Goal: Task Accomplishment & Management: Complete application form

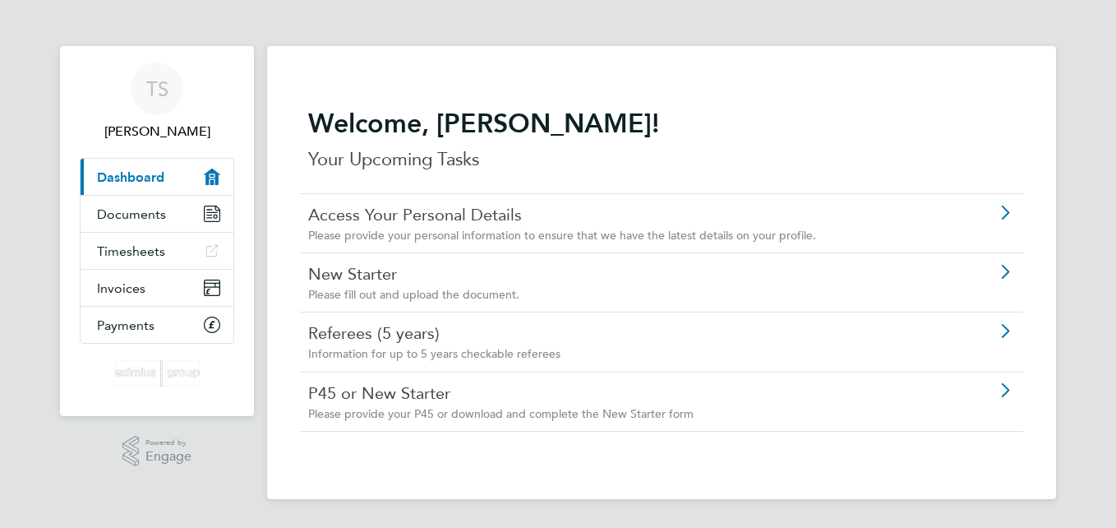
click at [360, 279] on link "New Starter" at bounding box center [615, 273] width 614 height 21
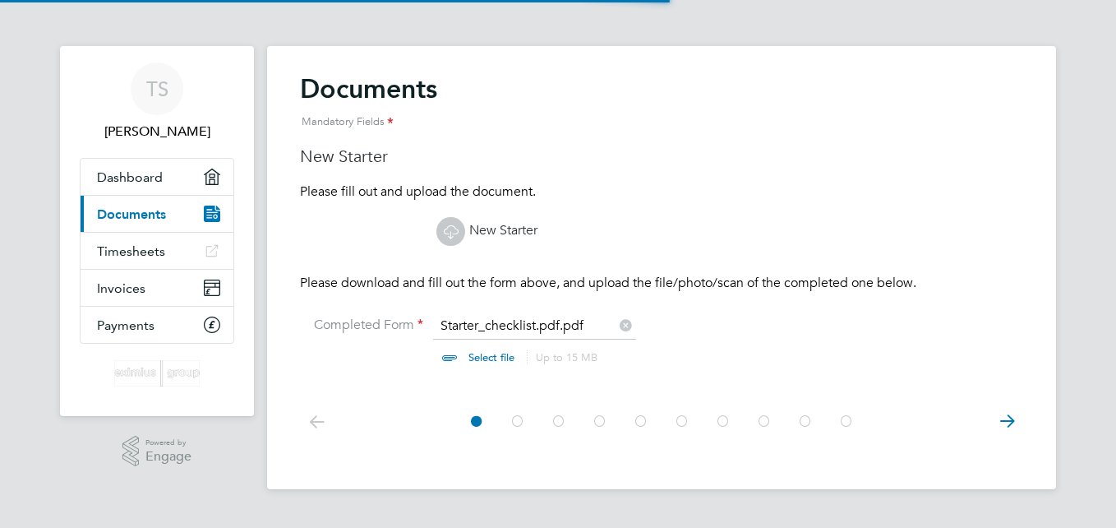
scroll to position [22, 204]
click at [458, 228] on icon at bounding box center [451, 231] width 21 height 21
click at [447, 231] on icon at bounding box center [451, 231] width 21 height 21
click at [137, 176] on span "Dashboard" at bounding box center [130, 177] width 66 height 16
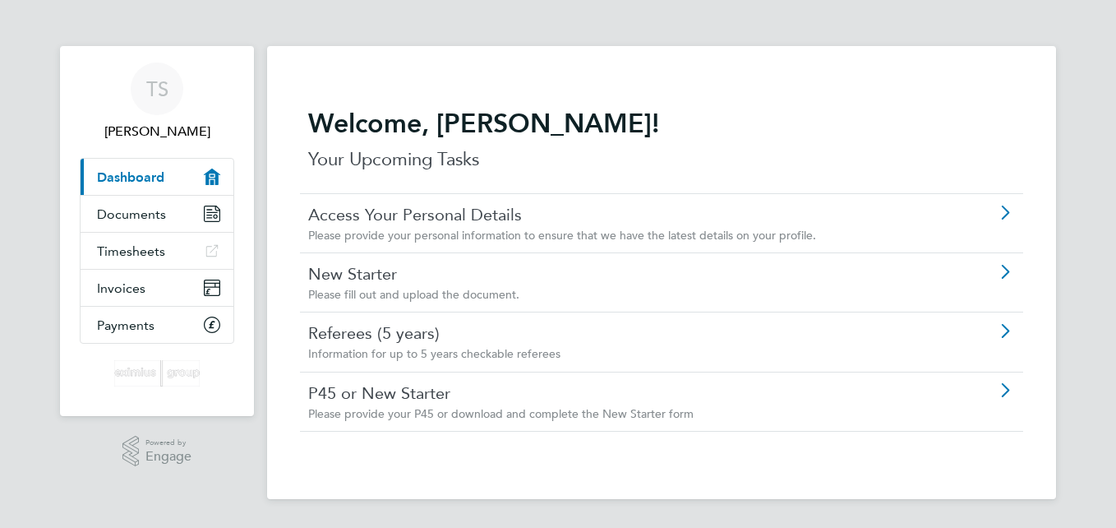
click at [369, 328] on link "Referees (5 years)" at bounding box center [615, 332] width 614 height 21
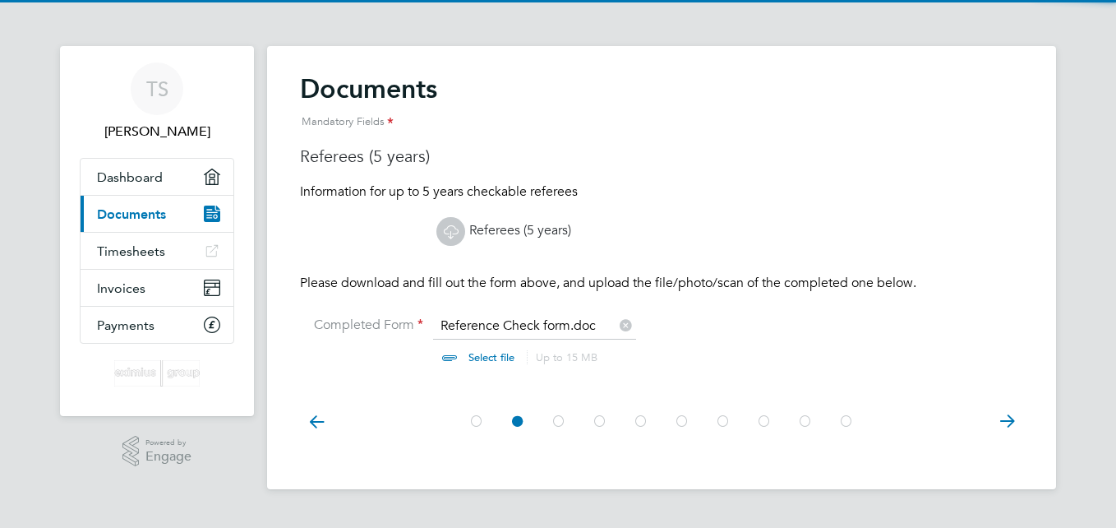
scroll to position [22, 204]
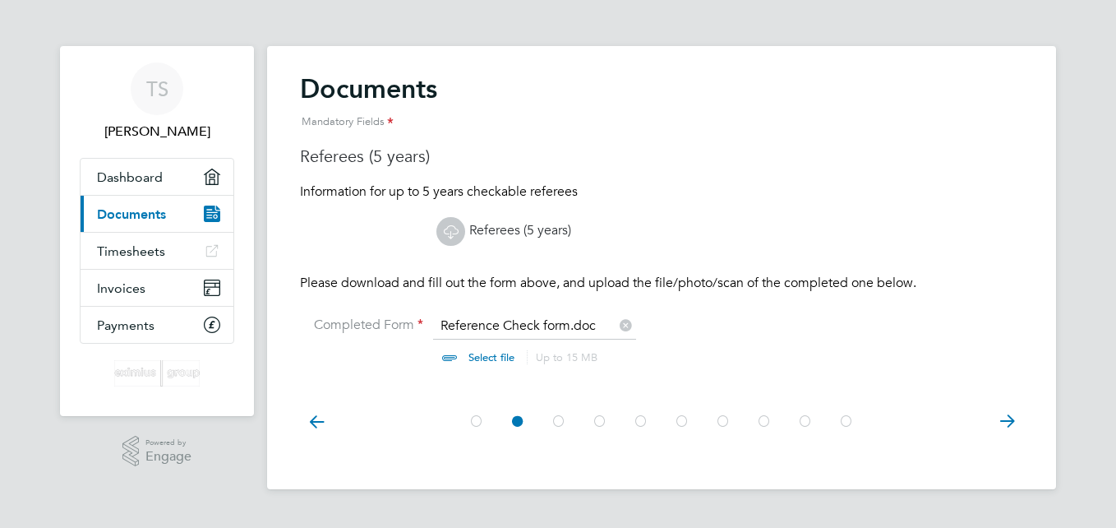
click at [495, 325] on input "file" at bounding box center [507, 341] width 258 height 49
click at [498, 225] on link "Referees (5 years)" at bounding box center [504, 230] width 135 height 16
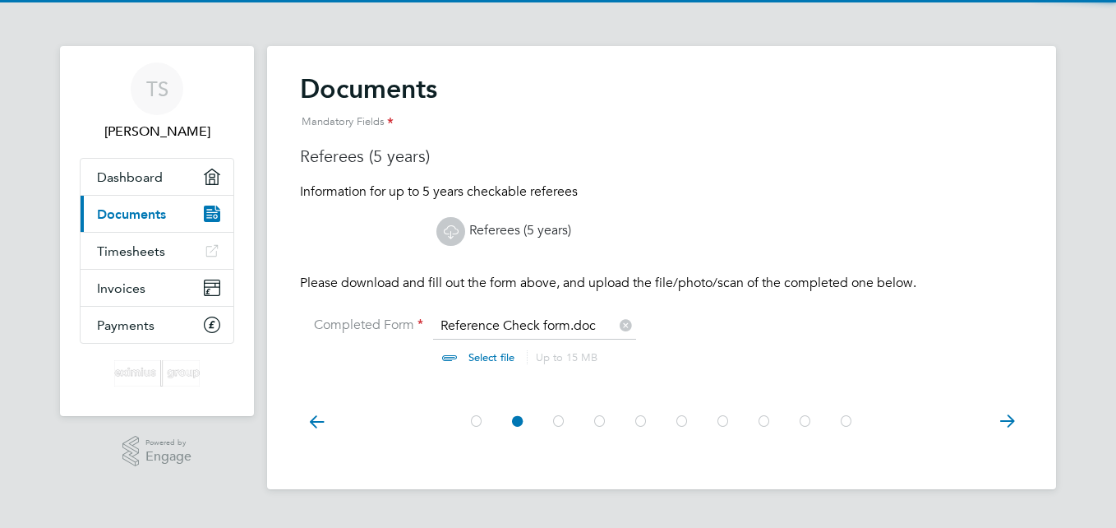
scroll to position [22, 204]
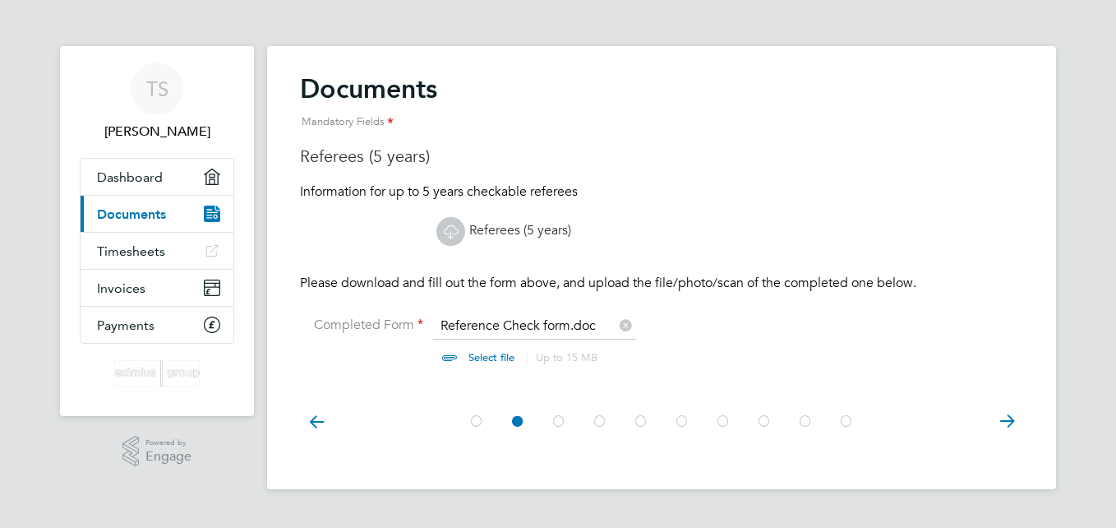
click at [476, 356] on input "file" at bounding box center [507, 341] width 258 height 49
type input "C:\fakepath\Reference Check form (1).pdf"
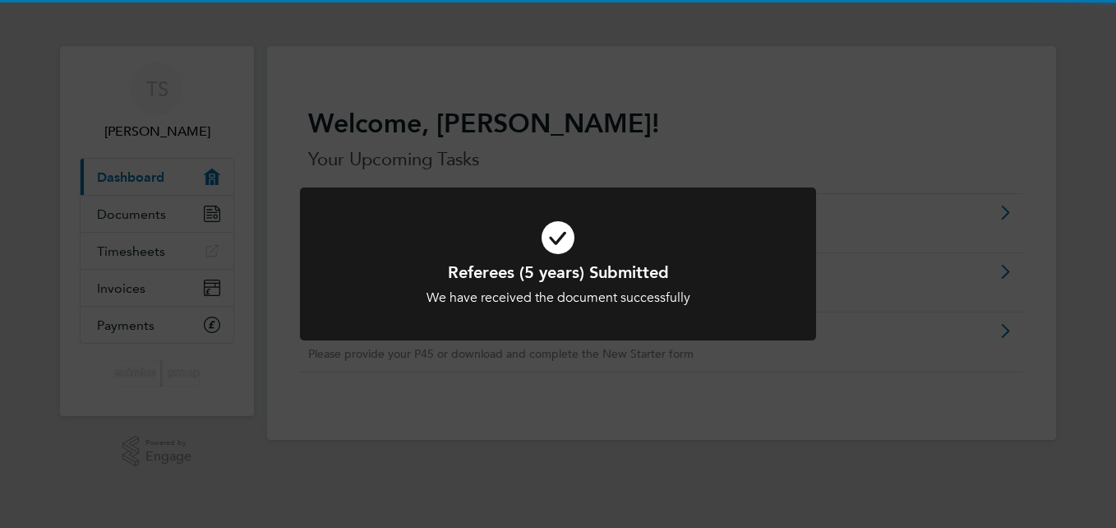
click at [367, 293] on div "We have received the document successfully" at bounding box center [558, 297] width 428 height 17
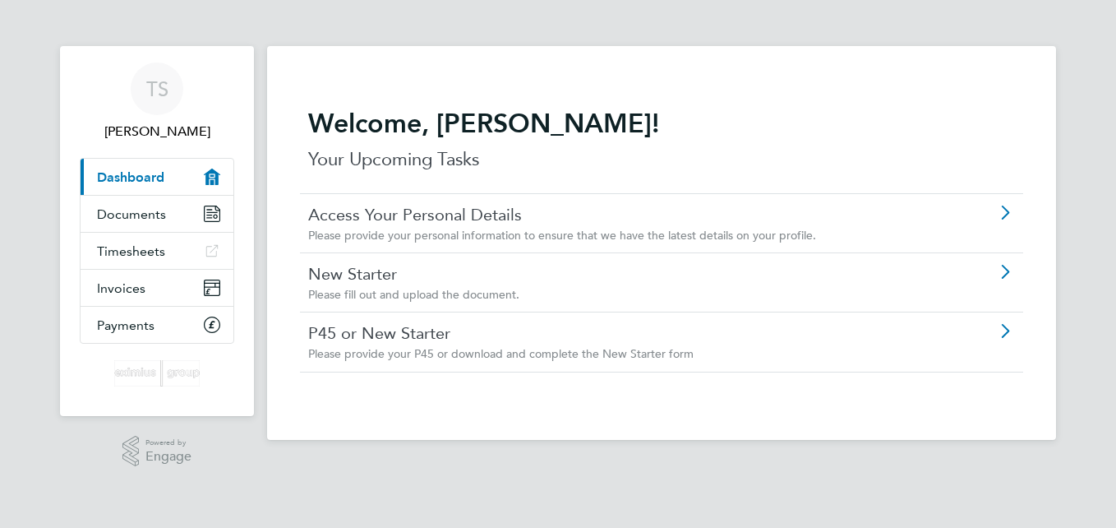
click at [1004, 271] on icon at bounding box center [1005, 272] width 21 height 13
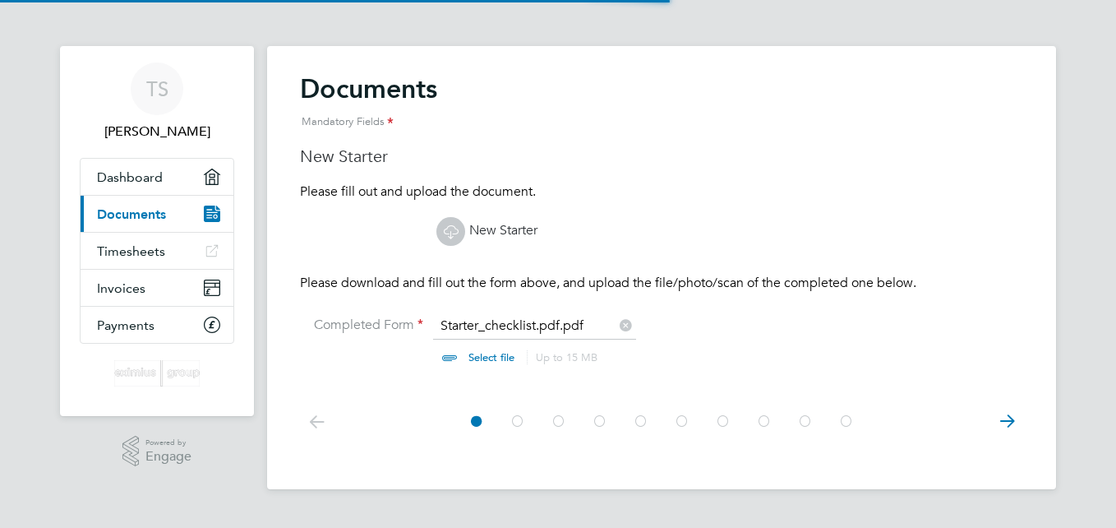
scroll to position [22, 204]
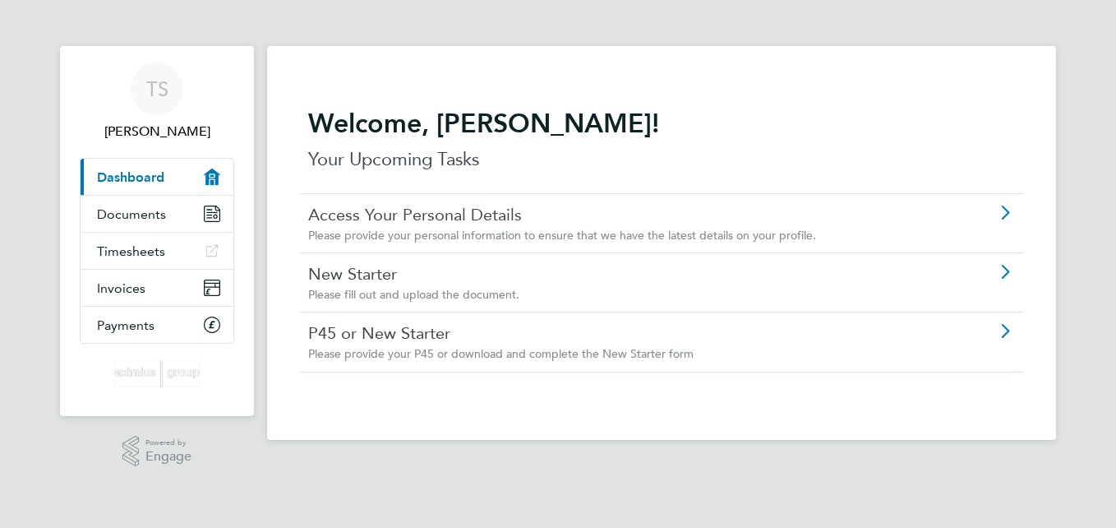
click at [381, 210] on link "Access Your Personal Details" at bounding box center [615, 214] width 614 height 21
click at [1001, 335] on icon at bounding box center [1005, 331] width 21 height 13
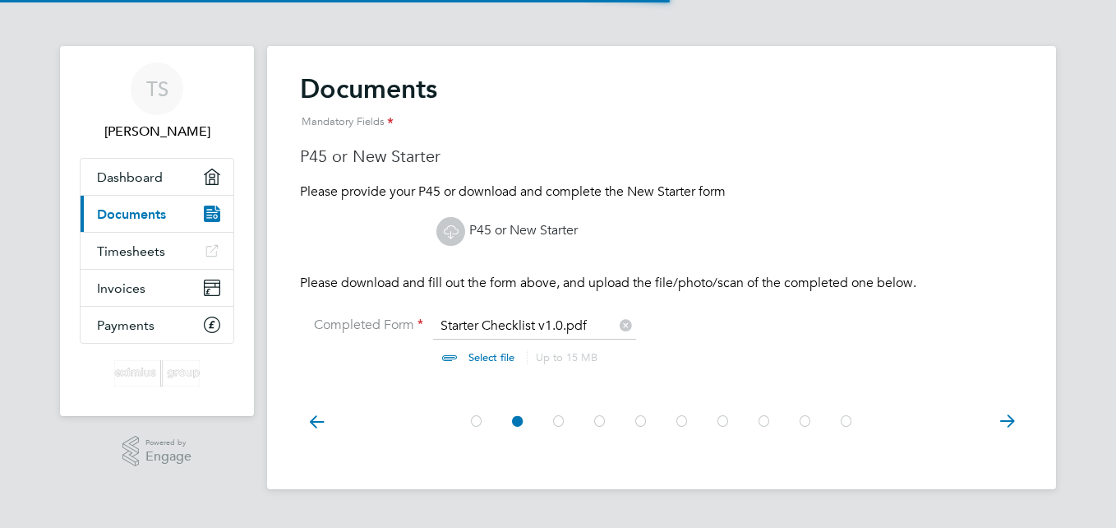
scroll to position [22, 204]
click at [451, 231] on icon at bounding box center [451, 231] width 21 height 21
